Goal: Information Seeking & Learning: Learn about a topic

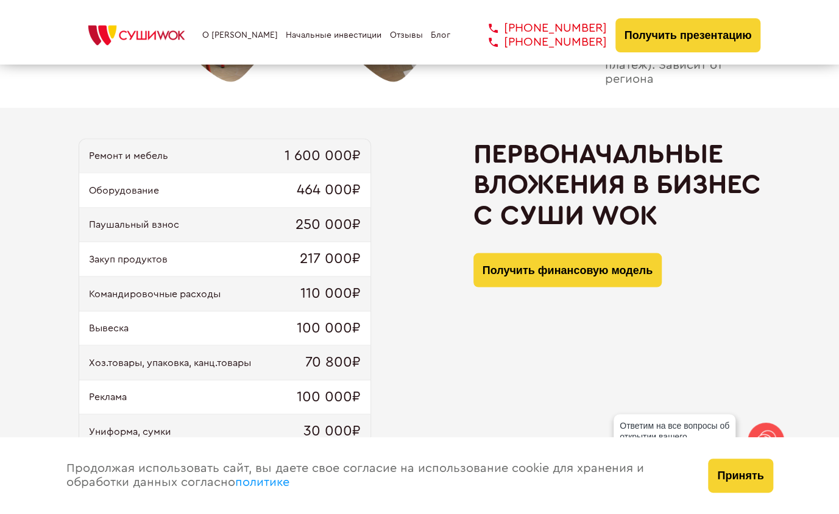
scroll to position [1097, 0]
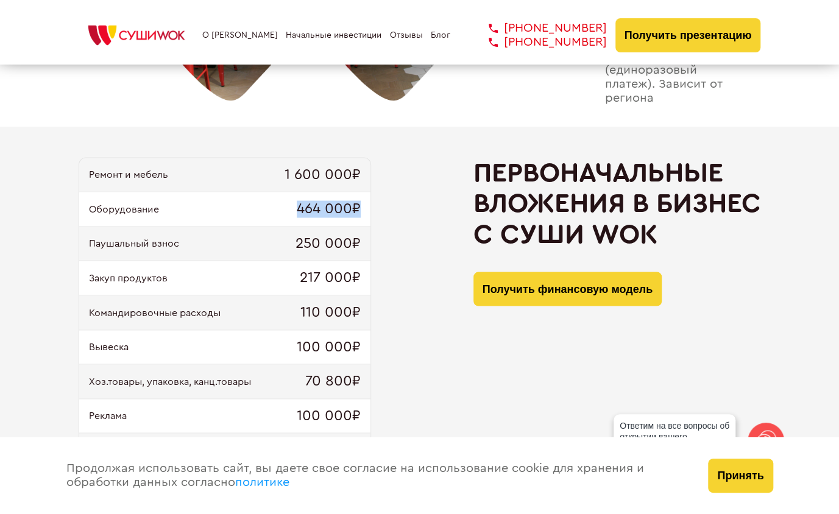
drag, startPoint x: 295, startPoint y: 207, endPoint x: 362, endPoint y: 214, distance: 67.3
click at [362, 214] on div "Оборудование 464 000₽" at bounding box center [224, 209] width 291 height 35
click at [355, 213] on span "464 000₽" at bounding box center [329, 208] width 64 height 17
drag, startPoint x: 284, startPoint y: 172, endPoint x: 390, endPoint y: 195, distance: 108.4
click at [389, 195] on div "Ремонт и мебель 1 600 000₽ Оборудование 464 000₽ Паушальный взнос 250 000₽ Заку…" at bounding box center [420, 337] width 682 height 360
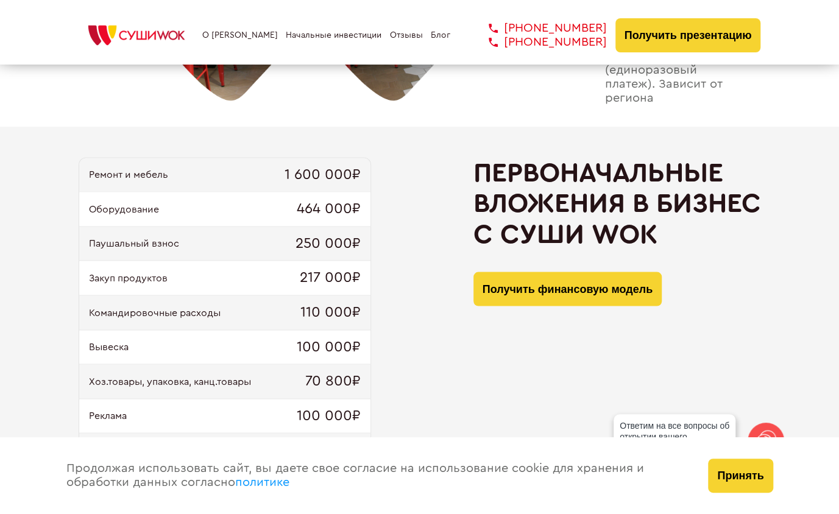
click at [346, 280] on span "217 000₽" at bounding box center [330, 277] width 61 height 17
drag, startPoint x: 303, startPoint y: 272, endPoint x: 405, endPoint y: 285, distance: 102.5
click at [401, 285] on div "Ремонт и мебель 1 600 000₽ Оборудование 464 000₽ Паушальный взнос 250 000₽ Заку…" at bounding box center [420, 337] width 682 height 360
click at [342, 309] on span "110 000₽" at bounding box center [330, 312] width 60 height 17
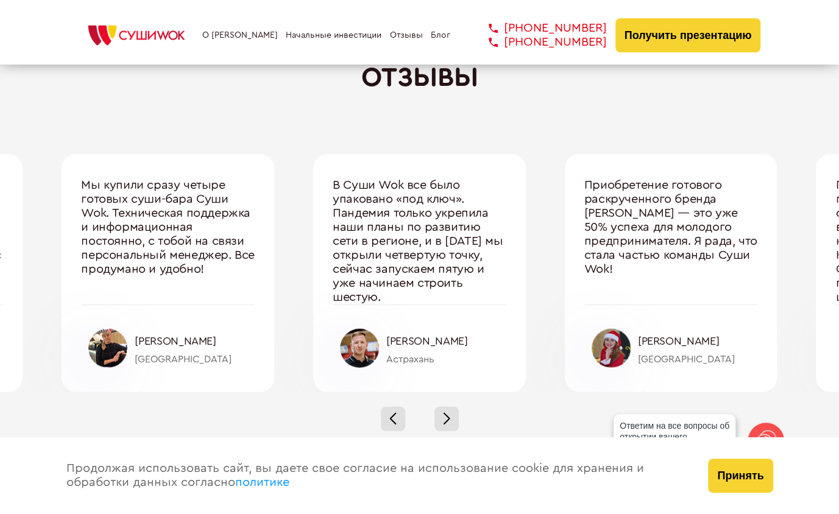
scroll to position [4026, 0]
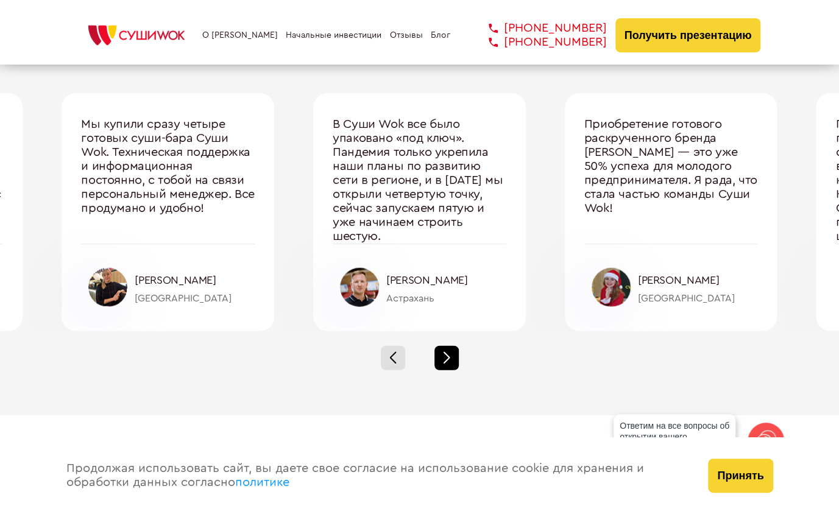
click at [453, 356] on div at bounding box center [446, 358] width 24 height 24
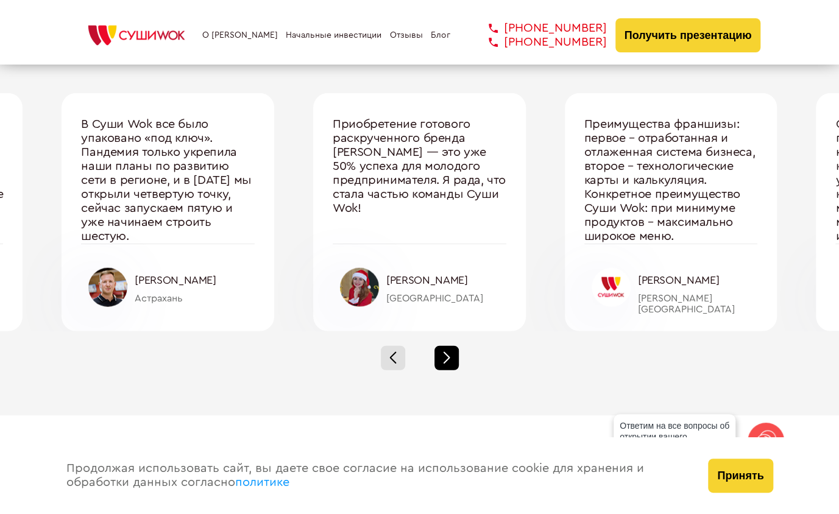
click at [453, 356] on div at bounding box center [446, 358] width 24 height 24
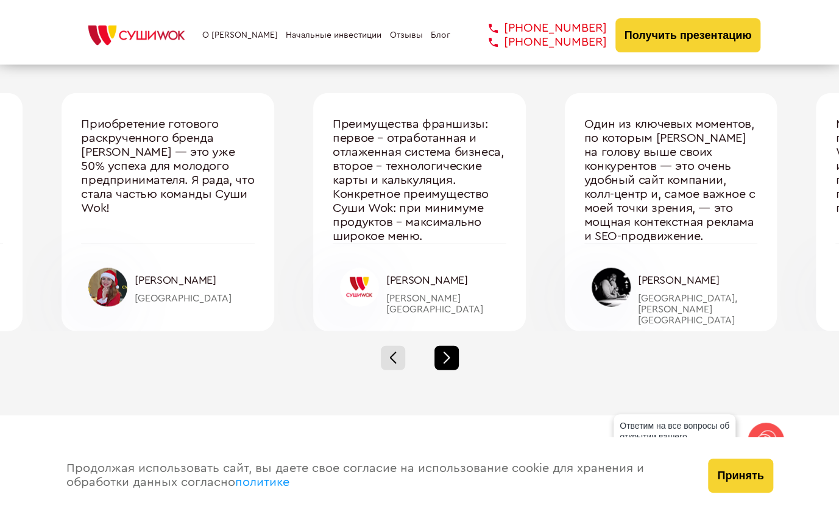
click at [453, 356] on div at bounding box center [446, 358] width 24 height 24
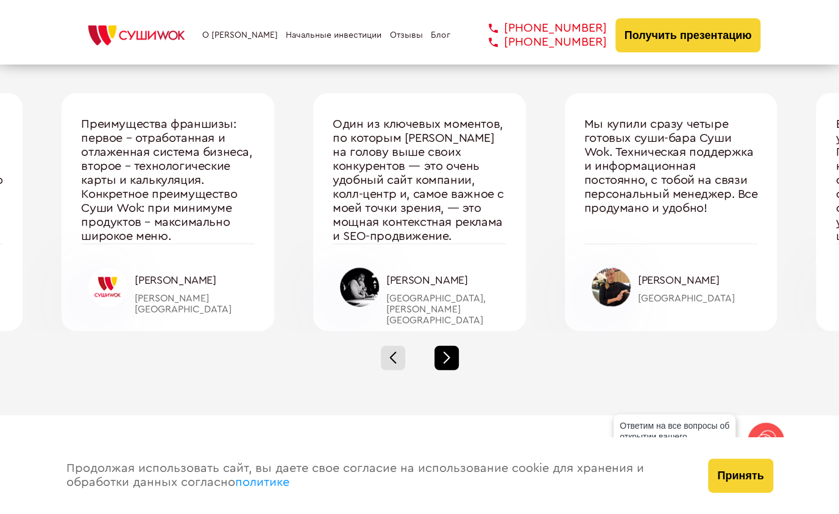
click at [453, 356] on div at bounding box center [446, 358] width 24 height 24
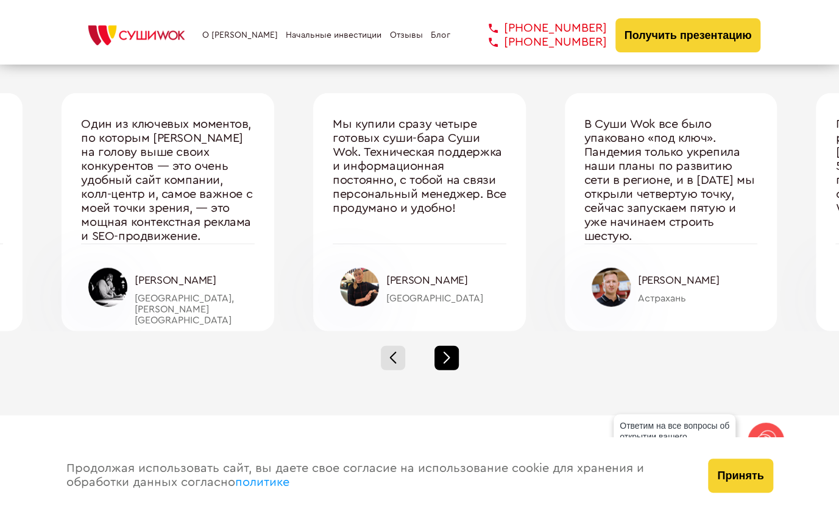
click at [453, 356] on div at bounding box center [446, 358] width 24 height 24
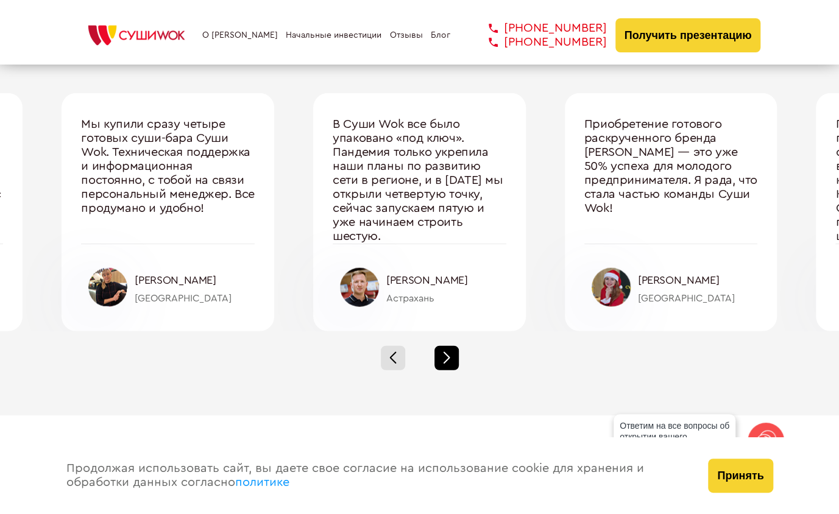
click at [453, 356] on div at bounding box center [446, 358] width 24 height 24
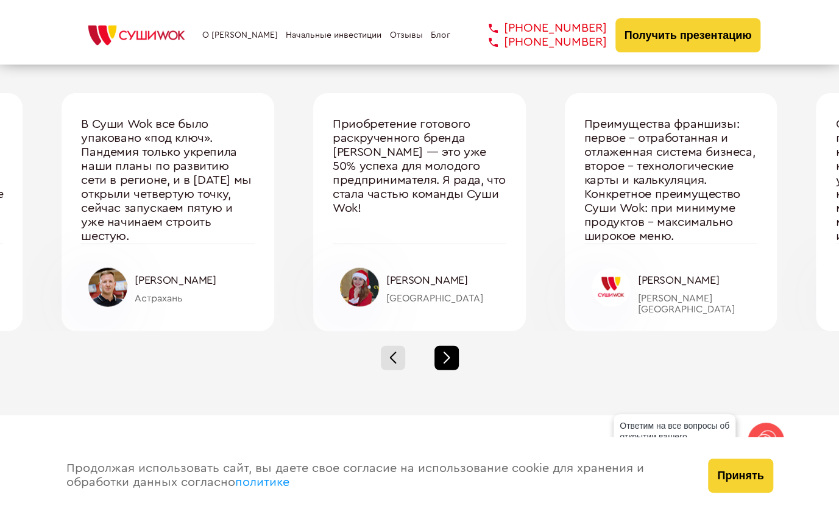
click at [453, 356] on div at bounding box center [446, 358] width 24 height 24
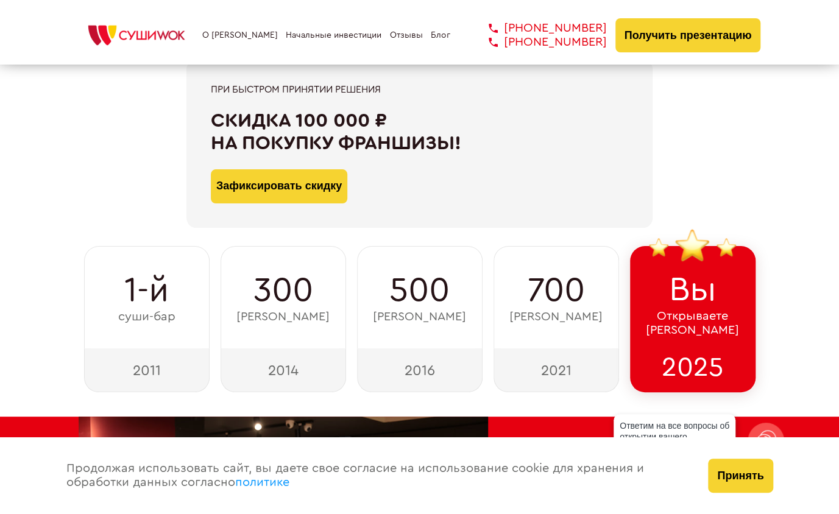
scroll to position [0, 0]
